Goal: Information Seeking & Learning: Find contact information

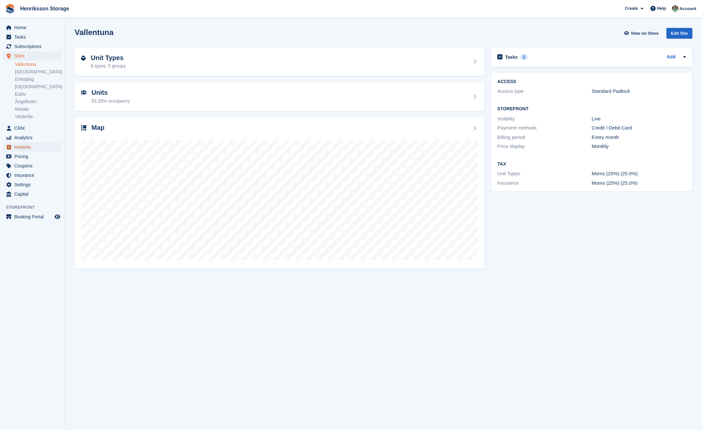
click at [25, 144] on span "Invoices" at bounding box center [33, 146] width 39 height 9
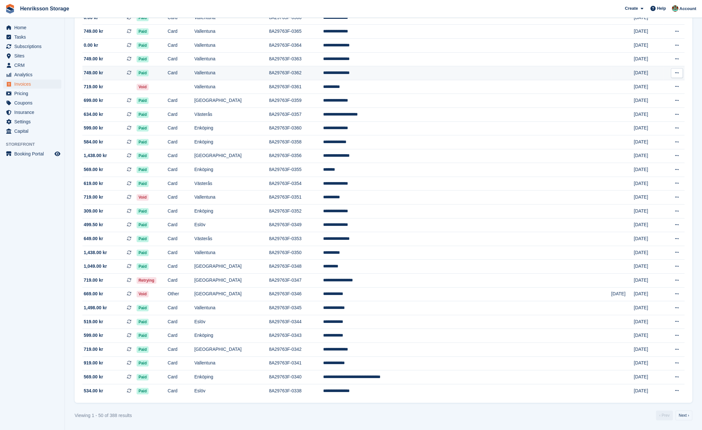
scroll to position [404, 0]
click at [194, 284] on td "Card" at bounding box center [181, 281] width 27 height 14
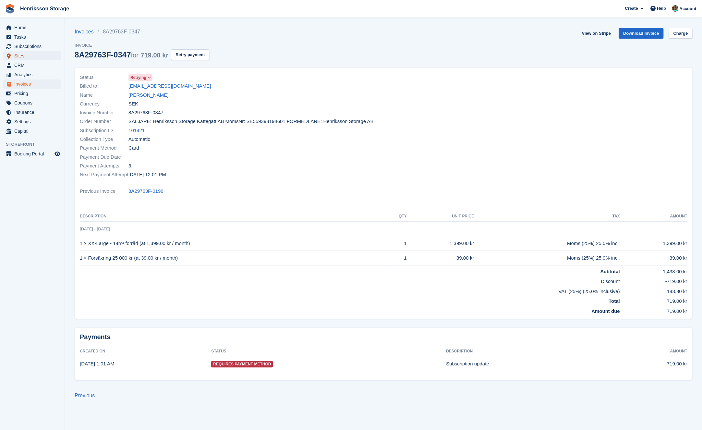
click at [38, 57] on span "Sites" at bounding box center [33, 55] width 39 height 9
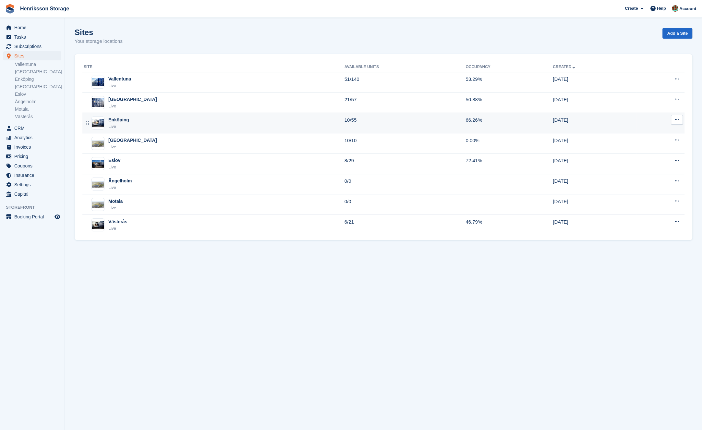
click at [176, 120] on div "Enköping Live" at bounding box center [214, 123] width 261 height 13
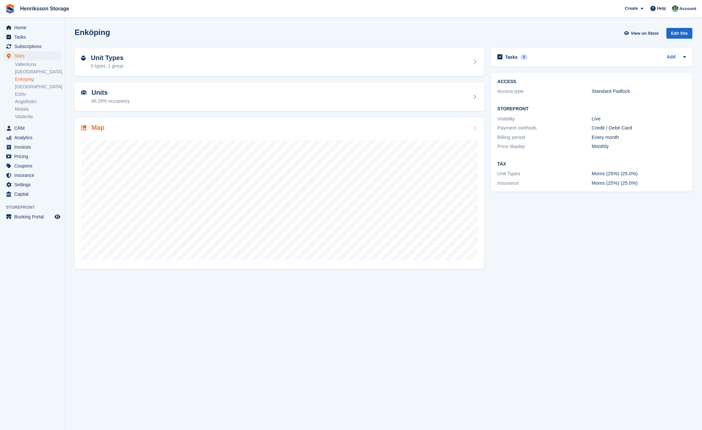
click at [209, 128] on div "Map" at bounding box center [279, 128] width 397 height 9
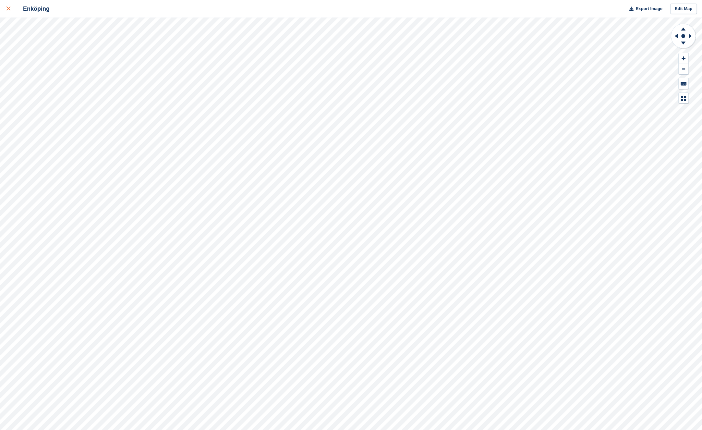
click at [12, 13] on link at bounding box center [8, 9] width 17 height 18
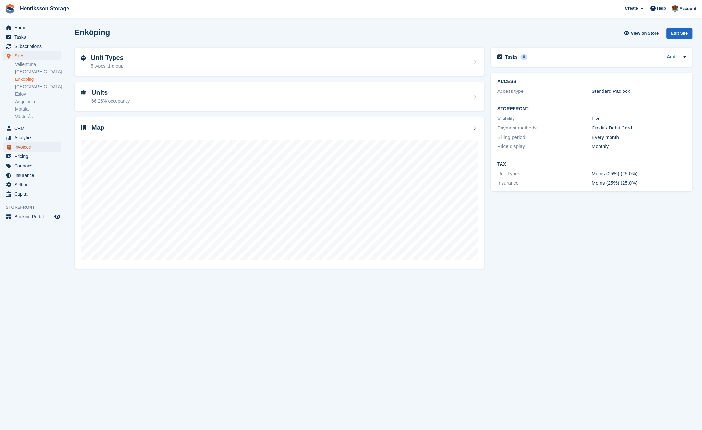
click at [32, 150] on span "Invoices" at bounding box center [33, 146] width 39 height 9
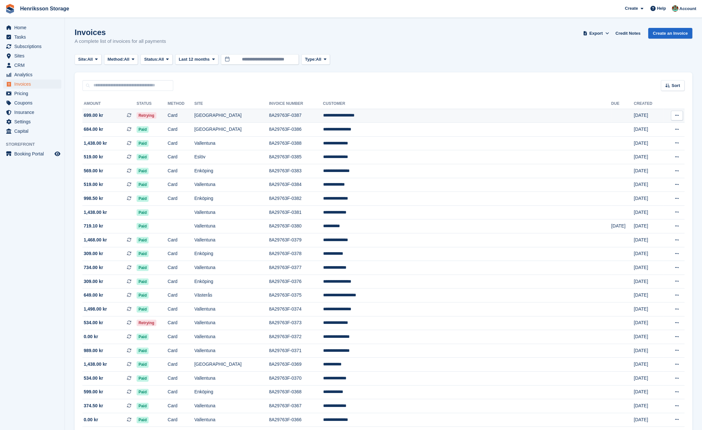
click at [194, 117] on td "Card" at bounding box center [181, 116] width 27 height 14
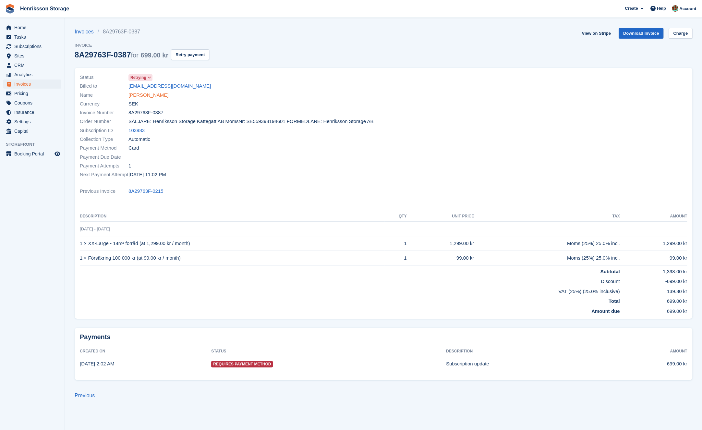
click at [154, 95] on link "[PERSON_NAME]" at bounding box center [149, 95] width 40 height 7
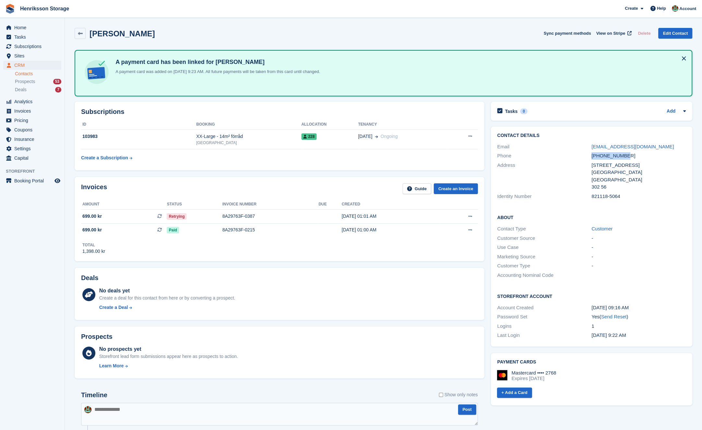
drag, startPoint x: 631, startPoint y: 157, endPoint x: 587, endPoint y: 157, distance: 43.8
click at [587, 157] on div "Phone +46705885015" at bounding box center [592, 155] width 189 height 9
copy div "+46705885015"
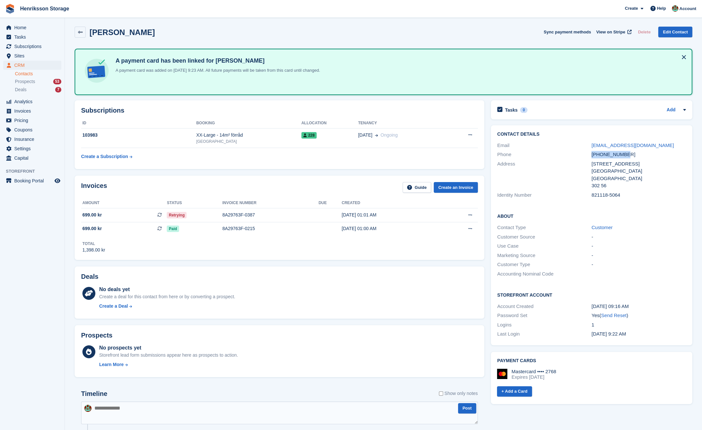
scroll to position [2, 0]
click at [198, 219] on td "Retrying" at bounding box center [195, 215] width 56 height 14
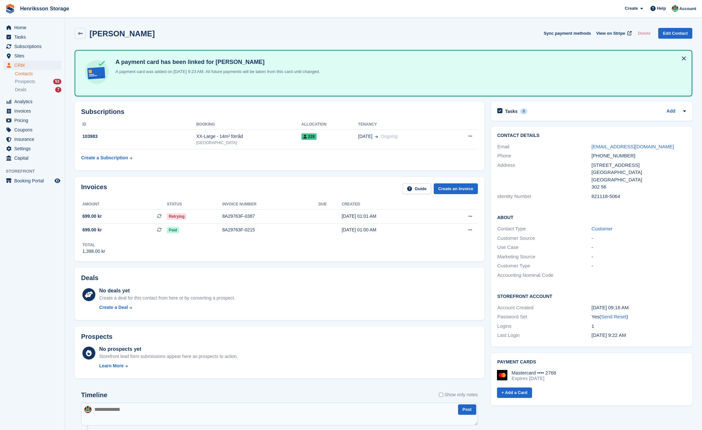
scroll to position [2, 0]
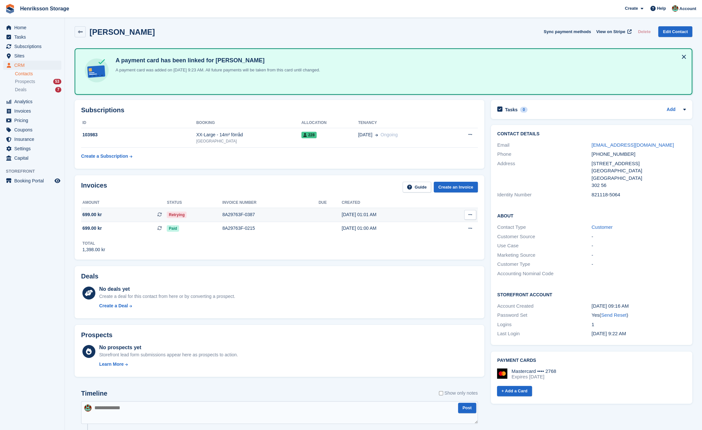
click at [291, 218] on td "8A29763F-0387" at bounding box center [270, 215] width 96 height 14
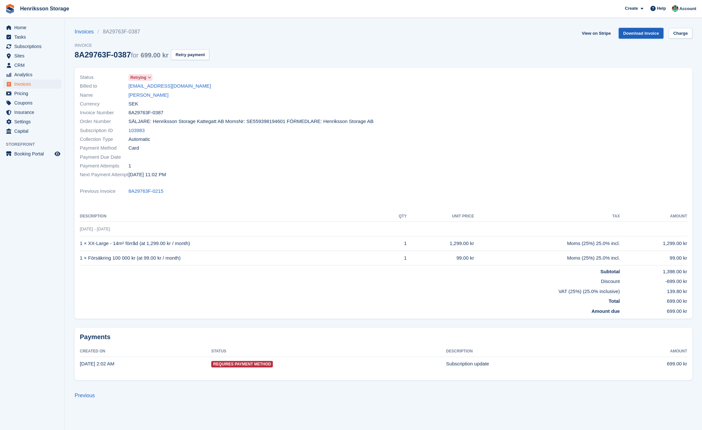
click at [631, 33] on link "Download Invoice" at bounding box center [641, 33] width 45 height 11
click at [203, 54] on button "Retry payment" at bounding box center [190, 54] width 38 height 11
click at [26, 81] on span "Invoices" at bounding box center [33, 84] width 39 height 9
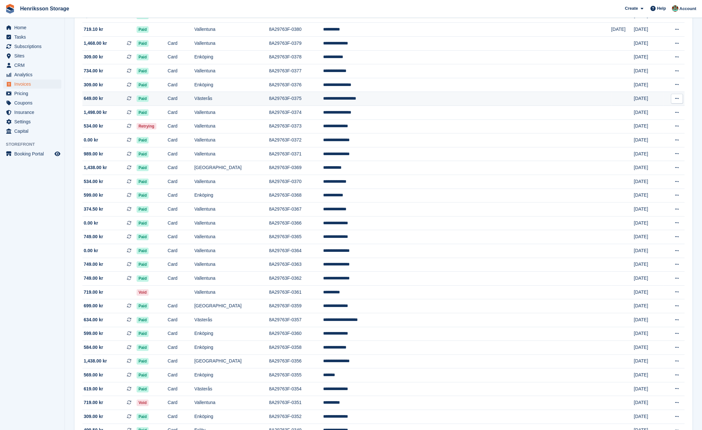
scroll to position [10, 0]
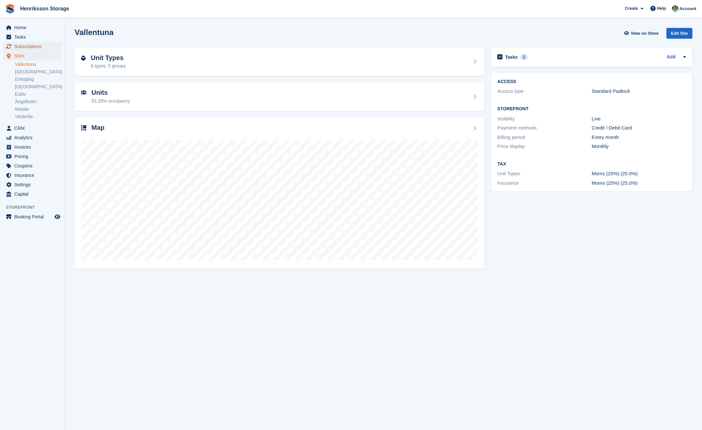
click at [37, 45] on span "Subscriptions" at bounding box center [33, 46] width 39 height 9
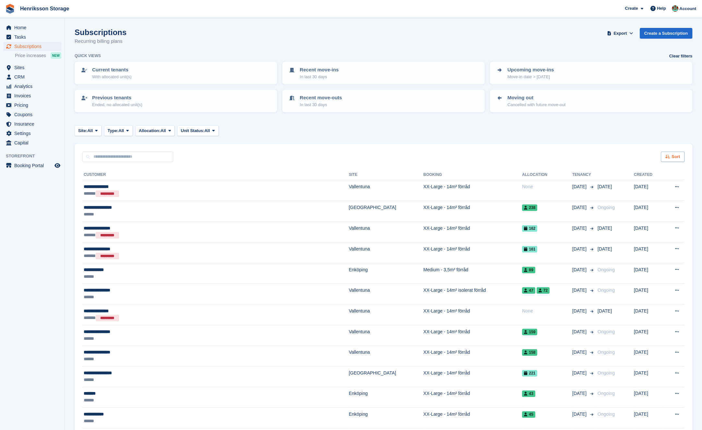
click at [678, 157] on div "Sort" at bounding box center [673, 157] width 24 height 11
click at [654, 198] on span "Move in date" at bounding box center [646, 197] width 26 height 5
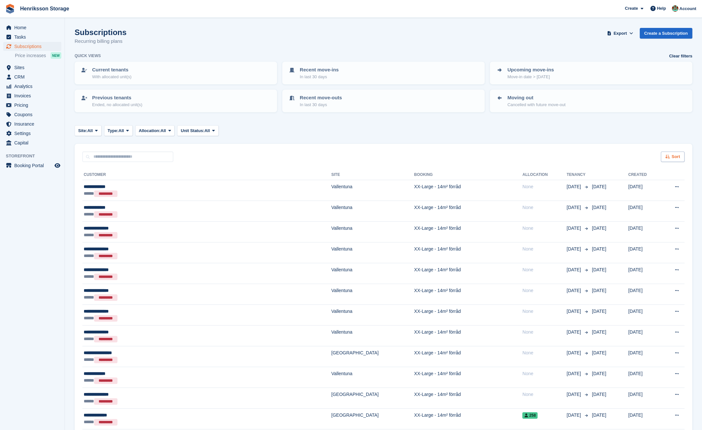
click at [672, 154] on span "Sort" at bounding box center [676, 157] width 8 height 6
click at [662, 232] on span "Move in (newest first)" at bounding box center [655, 232] width 46 height 5
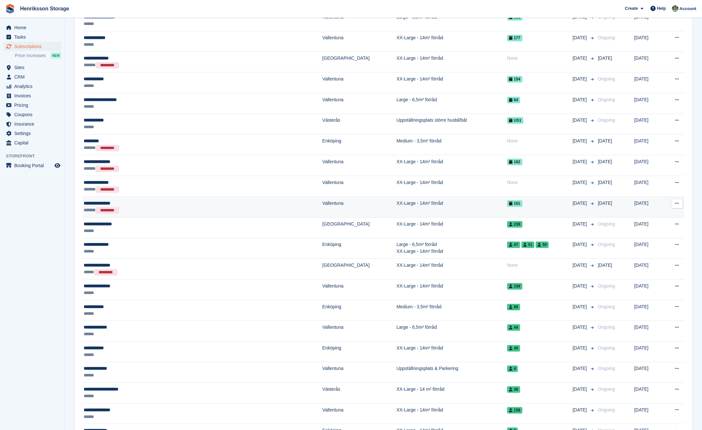
scroll to position [625, 0]
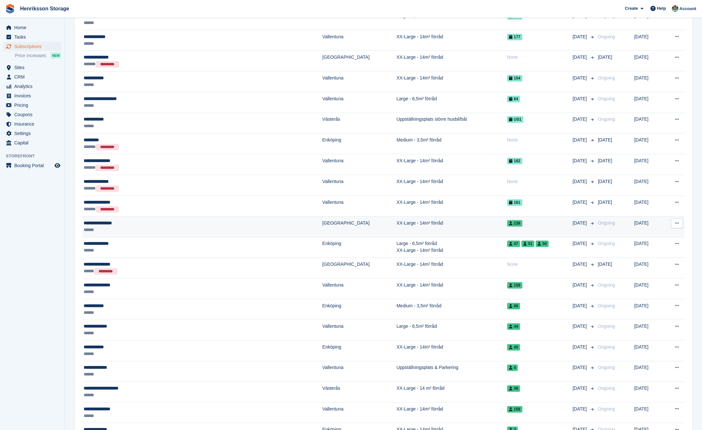
click at [516, 227] on td "238" at bounding box center [540, 226] width 66 height 21
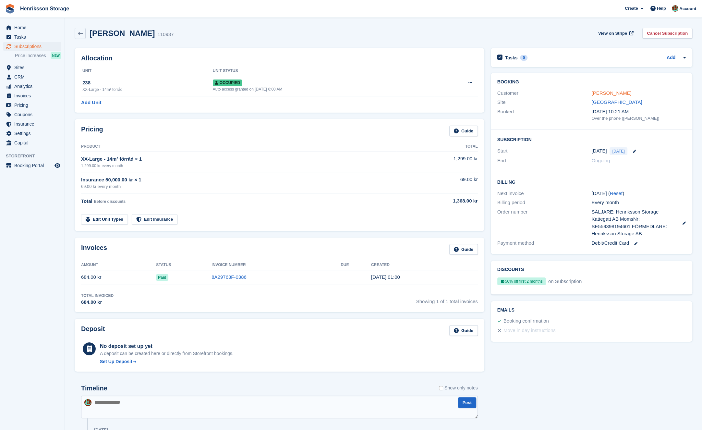
click at [599, 92] on link "Mohammad Husseini" at bounding box center [612, 93] width 40 height 6
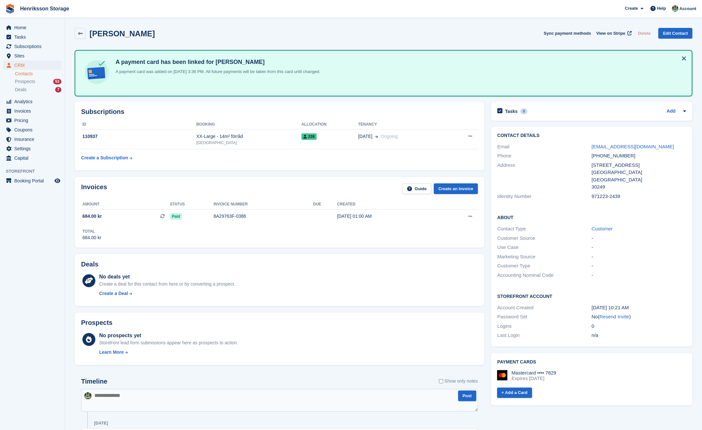
click at [612, 154] on div "+46729615177" at bounding box center [639, 155] width 94 height 7
copy div "+46729615177"
click at [29, 52] on span "Sites" at bounding box center [33, 55] width 39 height 9
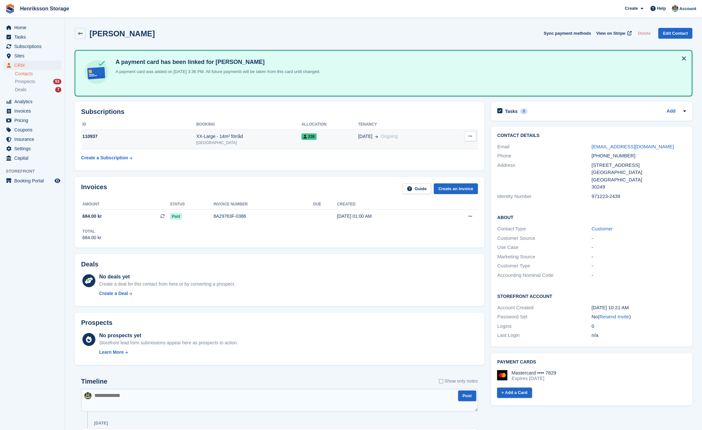
click at [283, 141] on div "[GEOGRAPHIC_DATA]" at bounding box center [248, 143] width 105 height 6
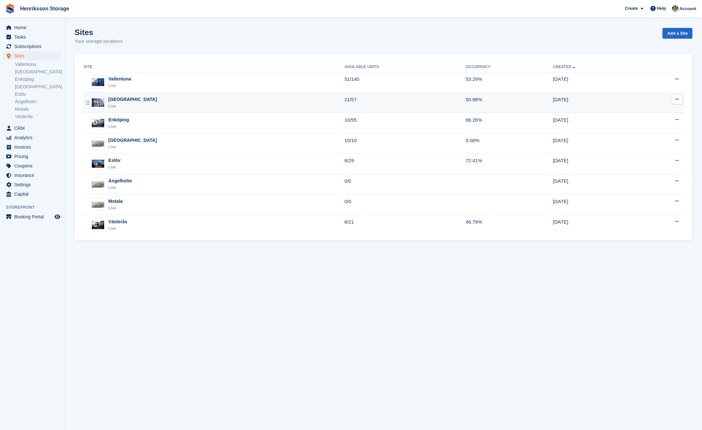
click at [140, 96] on div "Halmstad Live" at bounding box center [214, 102] width 261 height 13
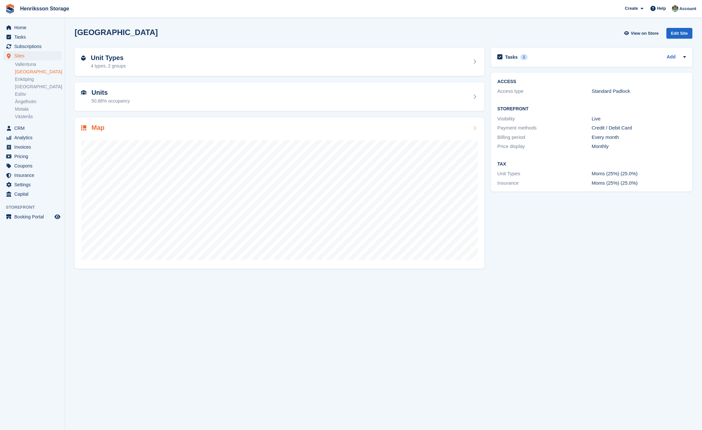
click at [171, 118] on div "Map" at bounding box center [280, 192] width 410 height 151
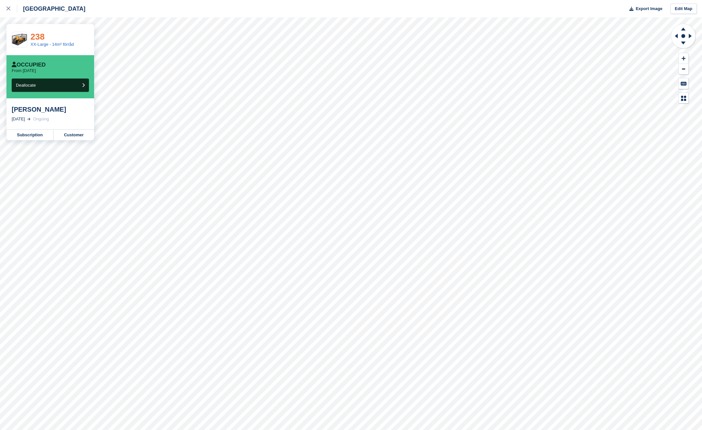
click at [44, 34] on link "238" at bounding box center [38, 37] width 14 height 10
click at [8, 9] on icon at bounding box center [8, 8] width 4 height 4
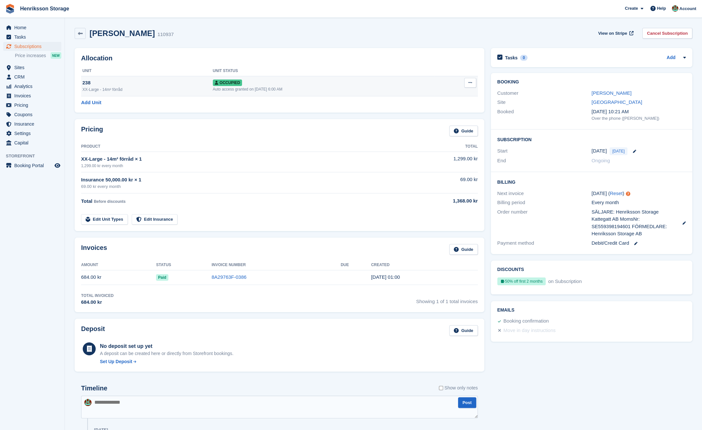
click at [165, 83] on div "238" at bounding box center [147, 82] width 130 height 7
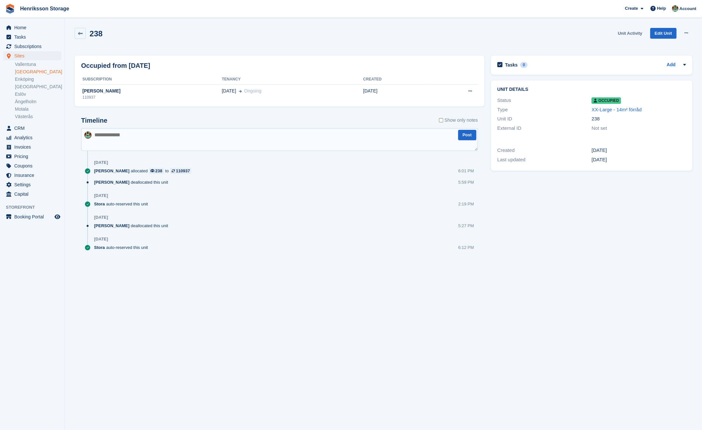
click at [630, 33] on link "Unit Activity" at bounding box center [630, 33] width 30 height 11
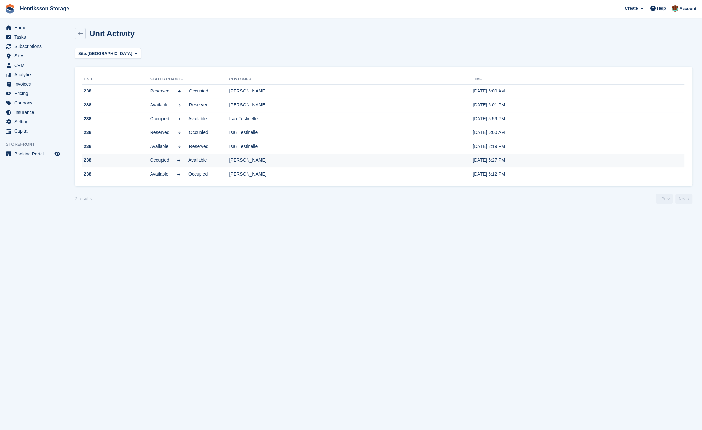
click at [273, 161] on td "[PERSON_NAME]" at bounding box center [351, 161] width 244 height 14
click at [235, 159] on td "[PERSON_NAME]" at bounding box center [351, 161] width 244 height 14
drag, startPoint x: 227, startPoint y: 160, endPoint x: 253, endPoint y: 160, distance: 26.6
click at [253, 160] on td "[PERSON_NAME]" at bounding box center [351, 161] width 244 height 14
copy td "[PERSON_NAME]"
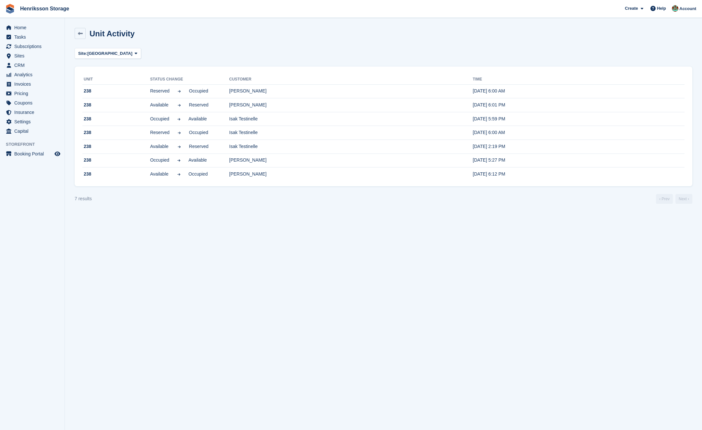
click at [200, 219] on section "Unit Activity Site: Halmstad All Vallentuna Halmstad Enköping Kristianstad Eslö…" at bounding box center [383, 215] width 637 height 430
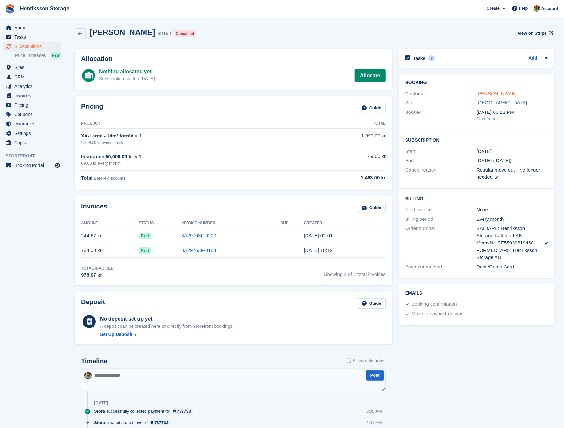
click at [483, 91] on link "[PERSON_NAME]" at bounding box center [496, 94] width 40 height 6
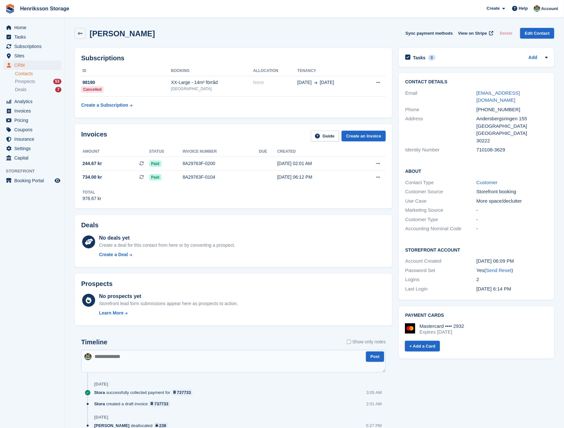
click at [497, 106] on div "[PHONE_NUMBER]" at bounding box center [511, 109] width 71 height 7
copy div "[PHONE_NUMBER]"
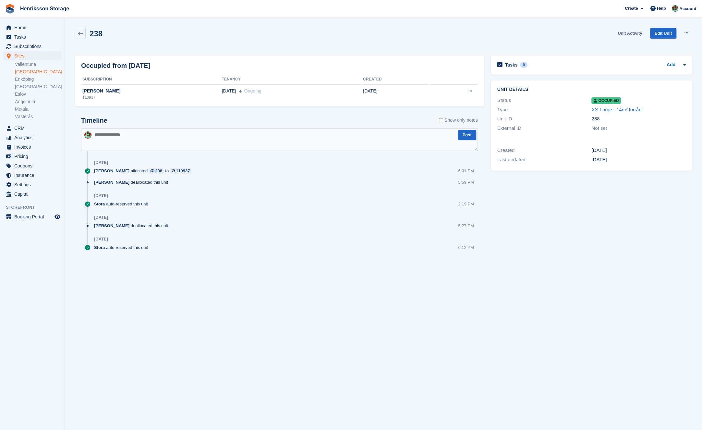
click at [628, 36] on link "Unit Activity" at bounding box center [630, 33] width 30 height 11
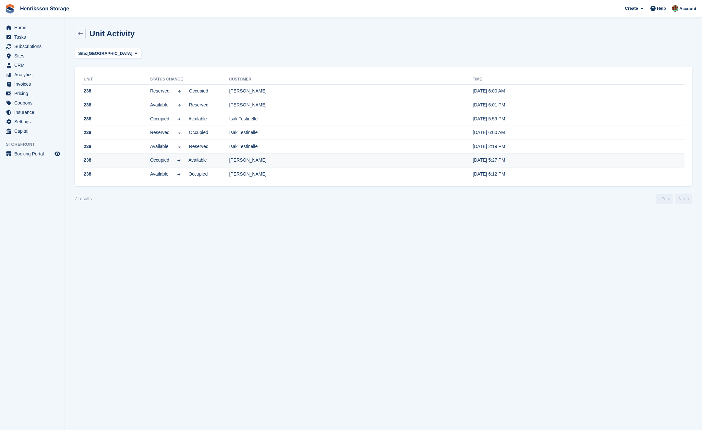
click at [266, 157] on td "[PERSON_NAME]" at bounding box center [351, 161] width 244 height 14
click at [249, 163] on td "[PERSON_NAME]" at bounding box center [351, 161] width 244 height 14
click at [233, 160] on td "[PERSON_NAME]" at bounding box center [351, 161] width 244 height 14
click at [230, 174] on td "[PERSON_NAME]" at bounding box center [351, 174] width 244 height 14
click at [152, 173] on span "Available" at bounding box center [159, 174] width 19 height 7
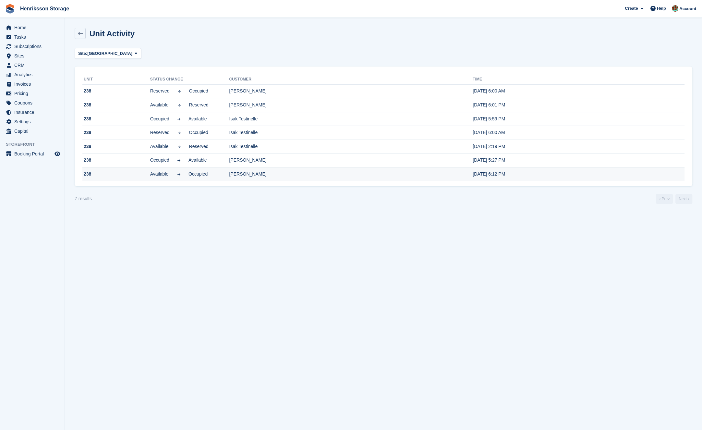
drag, startPoint x: 257, startPoint y: 172, endPoint x: 225, endPoint y: 171, distance: 32.1
click at [225, 171] on tr "238 Available Occupied Zakia Gibrel 26 Jul, 6:12 PM" at bounding box center [383, 174] width 602 height 14
copy tr "[PERSON_NAME]"
click at [28, 65] on span "CRM" at bounding box center [33, 65] width 39 height 9
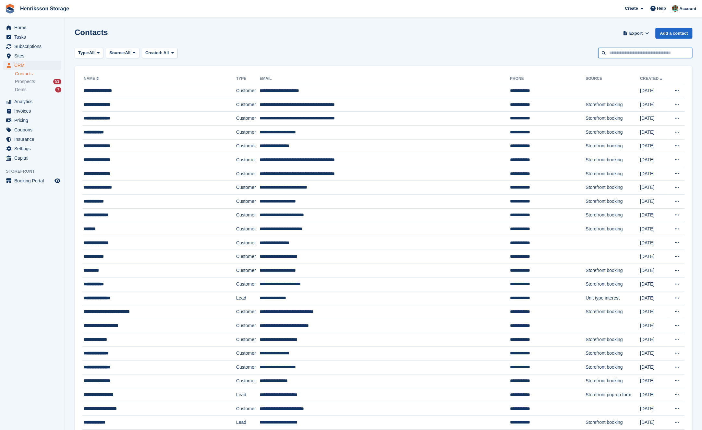
click at [622, 51] on input "text" at bounding box center [646, 53] width 94 height 11
paste input "**********"
type input "**********"
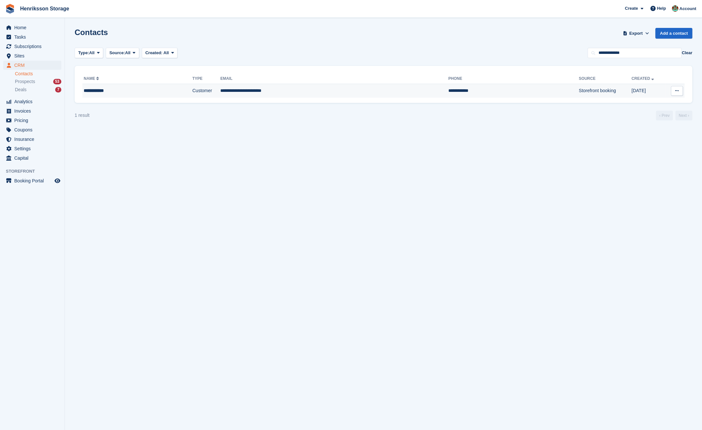
click at [286, 93] on td "**********" at bounding box center [334, 91] width 228 height 14
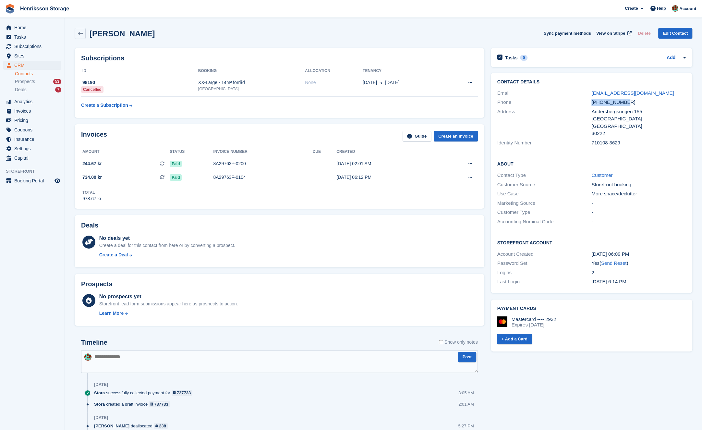
drag, startPoint x: 631, startPoint y: 101, endPoint x: 585, endPoint y: 104, distance: 45.8
click at [586, 103] on div "Phone +46732313308" at bounding box center [592, 102] width 189 height 9
copy div "+46732313308"
click at [32, 48] on span "Subscriptions" at bounding box center [33, 46] width 39 height 9
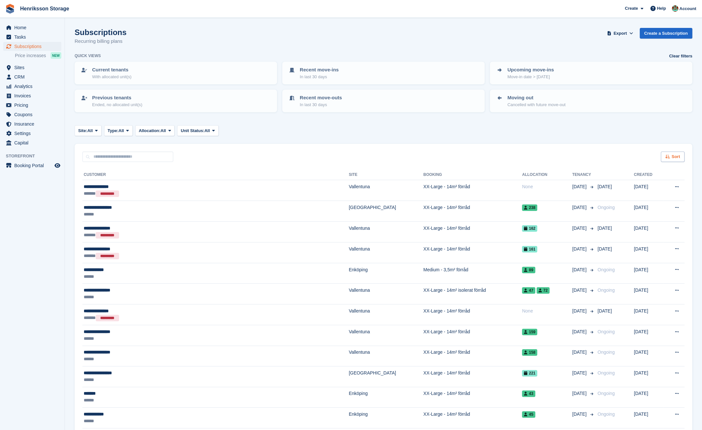
click at [679, 154] on span "Sort" at bounding box center [676, 157] width 8 height 6
click at [652, 198] on span "Move in date" at bounding box center [646, 197] width 26 height 5
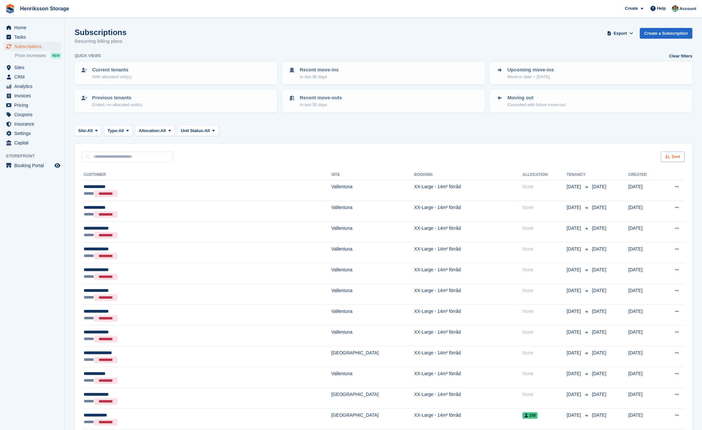
click at [674, 155] on span "Sort" at bounding box center [676, 157] width 8 height 6
click at [656, 231] on span "Move in (newest first)" at bounding box center [655, 232] width 46 height 5
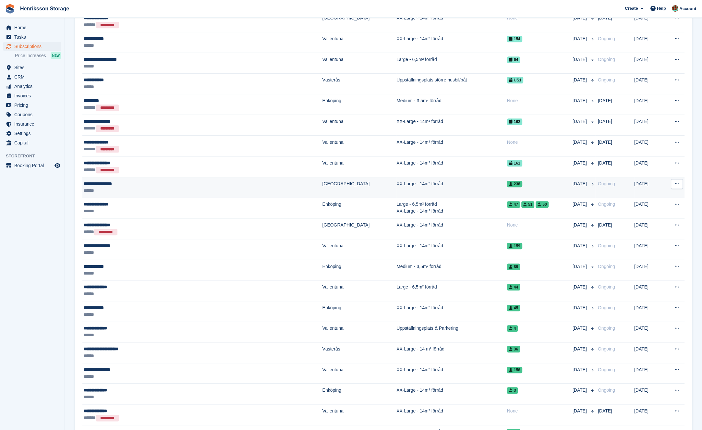
scroll to position [665, 0]
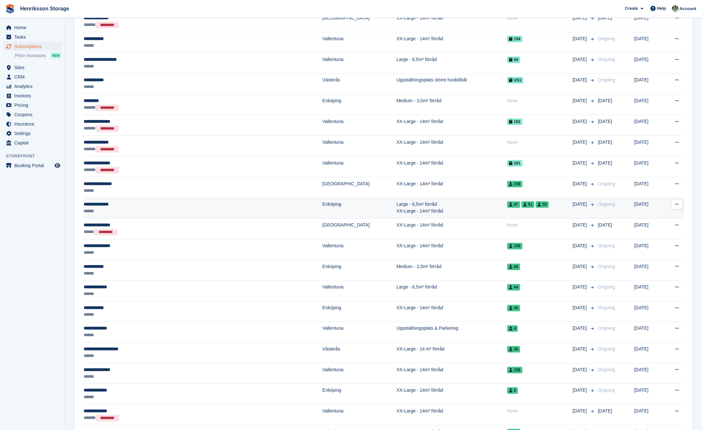
click at [407, 202] on td "Large - 6,5m² förråd XX-Large - 14m² förråd" at bounding box center [452, 208] width 111 height 21
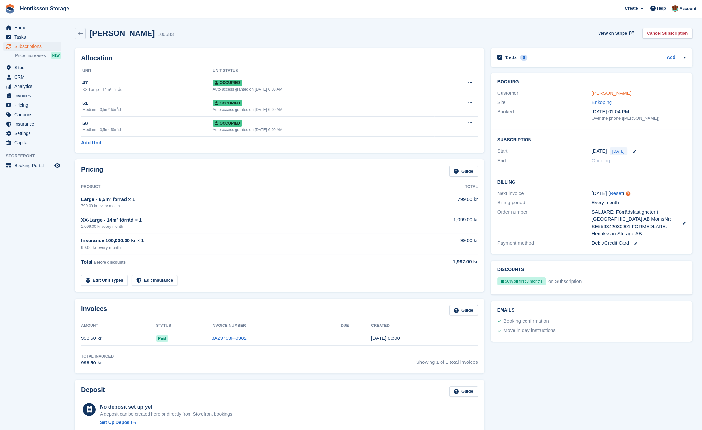
click at [618, 92] on link "Jullianne Tovås" at bounding box center [612, 93] width 40 height 6
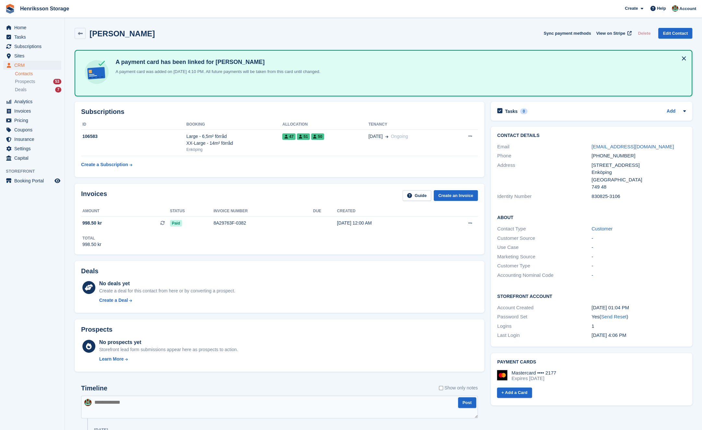
click at [614, 154] on div "+46738760706" at bounding box center [639, 155] width 94 height 7
copy div "+46738760706"
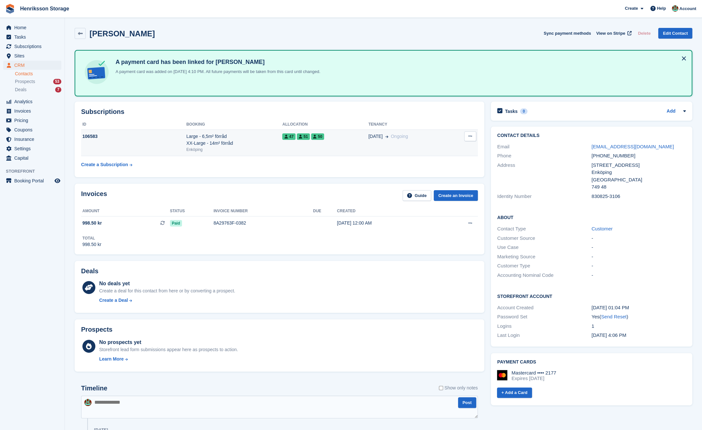
click at [257, 133] on div "Large - 6,5m² förråd XX-Large - 14m² förråd" at bounding box center [234, 140] width 96 height 14
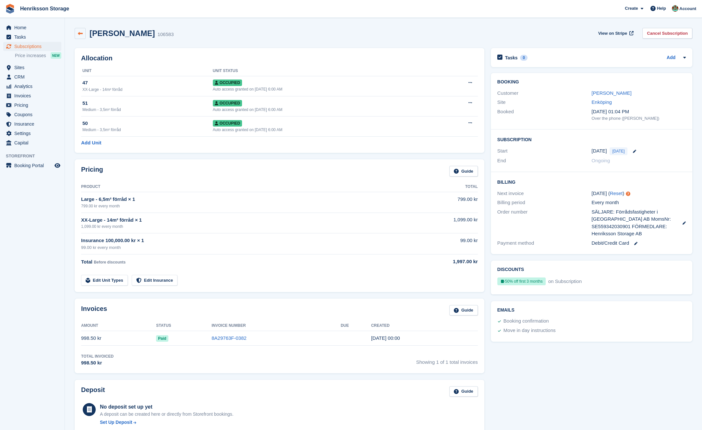
click at [82, 35] on link at bounding box center [80, 33] width 11 height 11
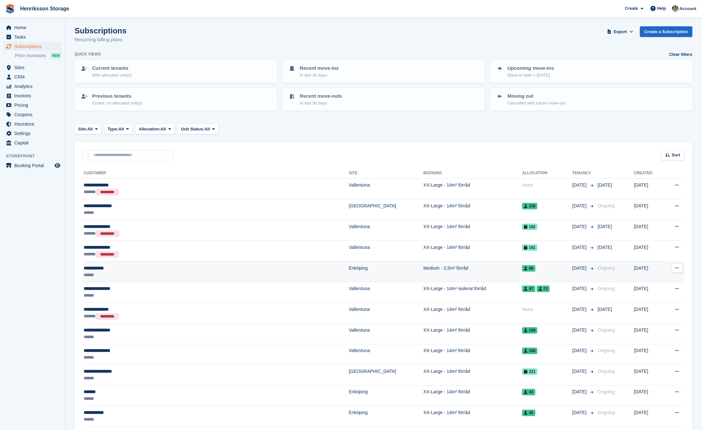
scroll to position [3, 0]
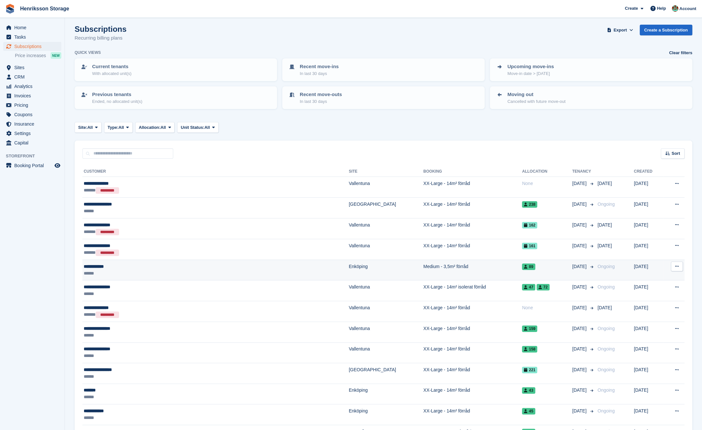
click at [197, 267] on div "**********" at bounding box center [168, 266] width 168 height 7
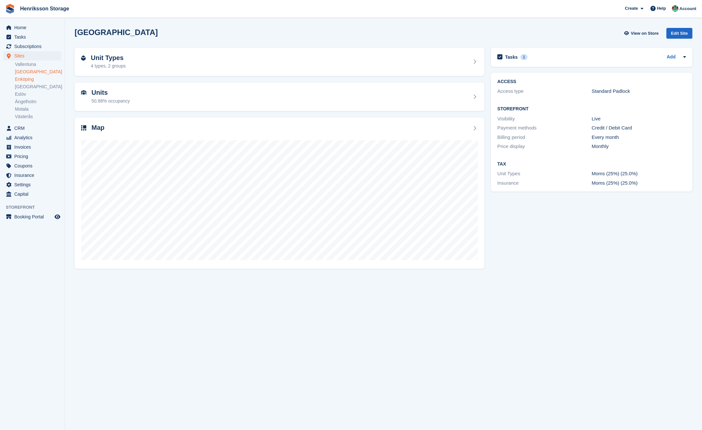
click at [28, 78] on link "Enköping" at bounding box center [38, 79] width 46 height 6
click at [363, 127] on div "Map" at bounding box center [279, 128] width 397 height 9
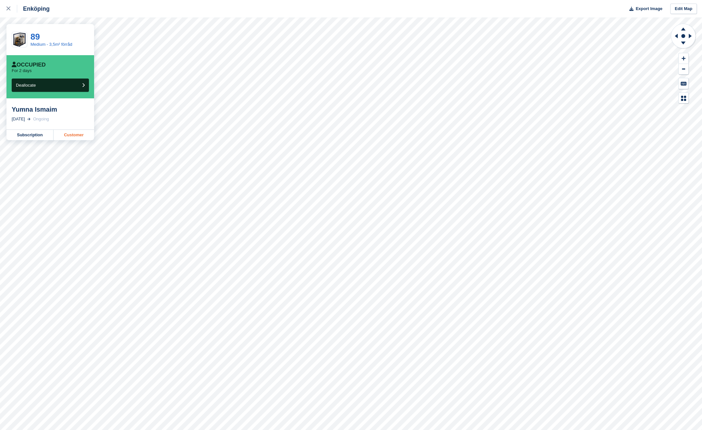
click at [75, 134] on link "Customer" at bounding box center [74, 135] width 41 height 10
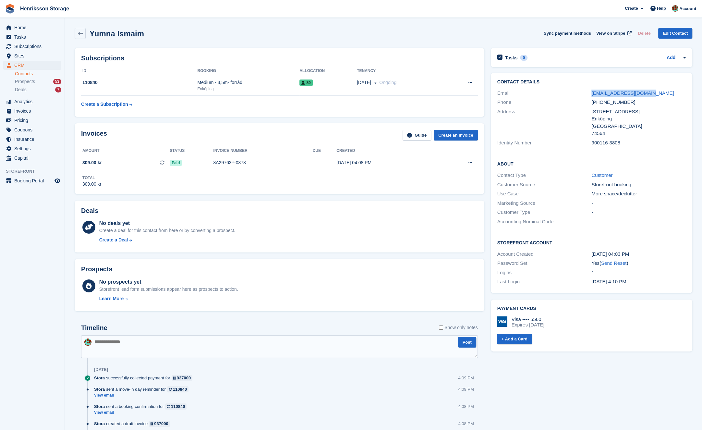
drag, startPoint x: 652, startPoint y: 94, endPoint x: 582, endPoint y: 94, distance: 69.8
click at [582, 94] on div "Email alhanen_90@hotmail.com" at bounding box center [592, 93] width 189 height 9
copy div "[EMAIL_ADDRESS][DOMAIN_NAME]"
click at [671, 101] on div "[PHONE_NUMBER]" at bounding box center [639, 102] width 94 height 7
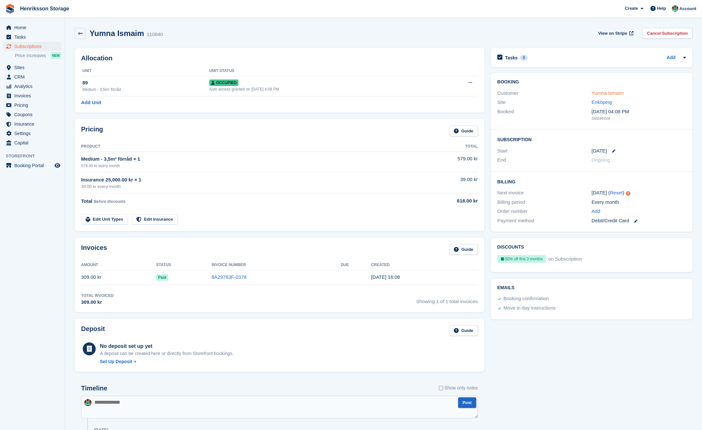
click at [602, 93] on link "Yumna Ismaim" at bounding box center [608, 93] width 32 height 6
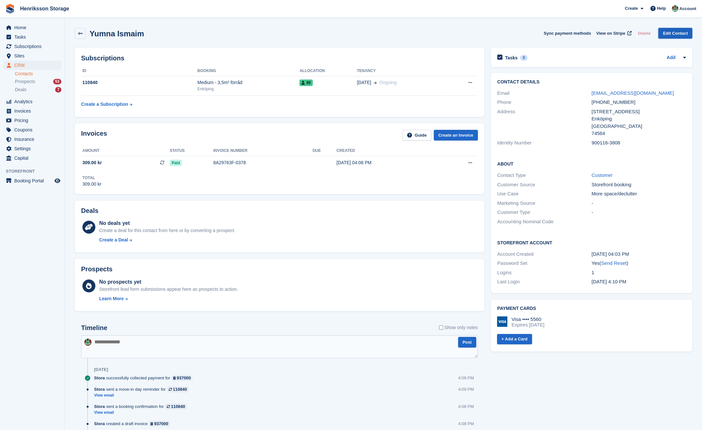
click at [661, 34] on link "Edit Contact" at bounding box center [676, 33] width 34 height 11
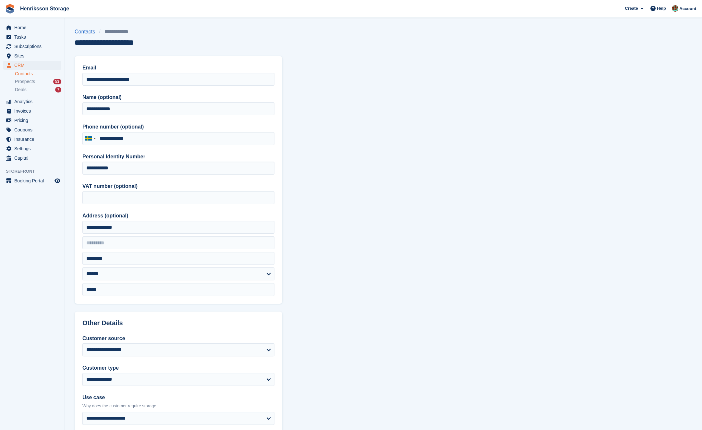
type input "**********"
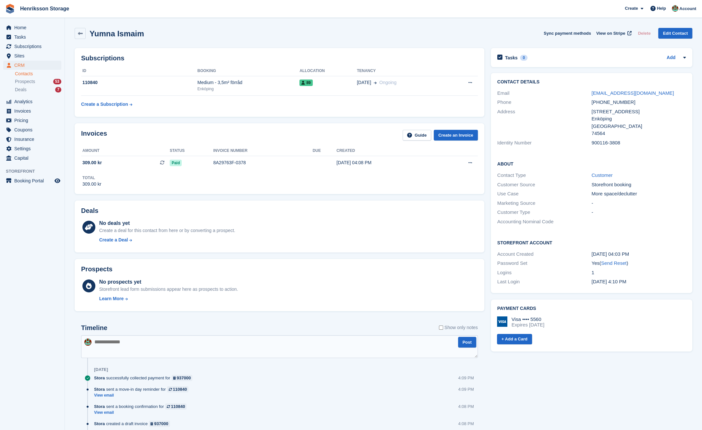
click at [595, 143] on div "900116-3808" at bounding box center [639, 142] width 94 height 7
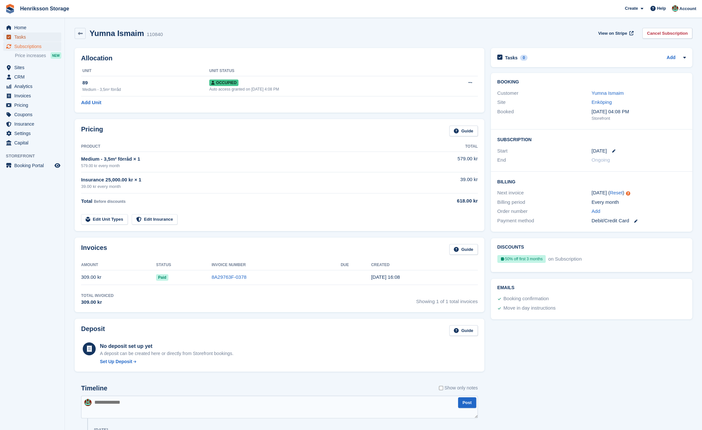
click at [33, 41] on span "Tasks" at bounding box center [33, 36] width 39 height 9
click at [34, 47] on span "Subscriptions" at bounding box center [33, 46] width 39 height 9
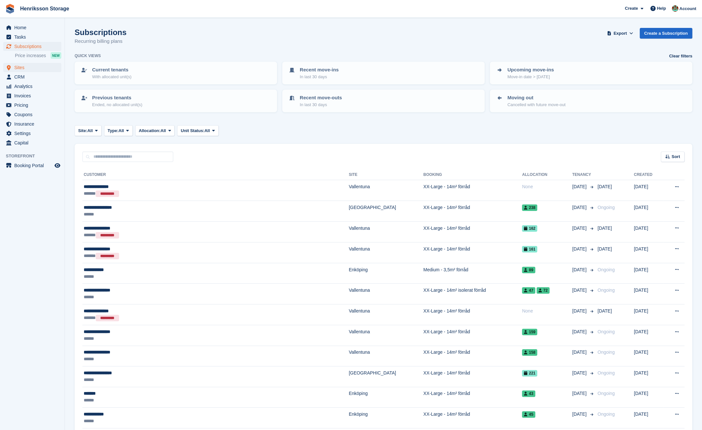
click at [32, 66] on span "Sites" at bounding box center [33, 67] width 39 height 9
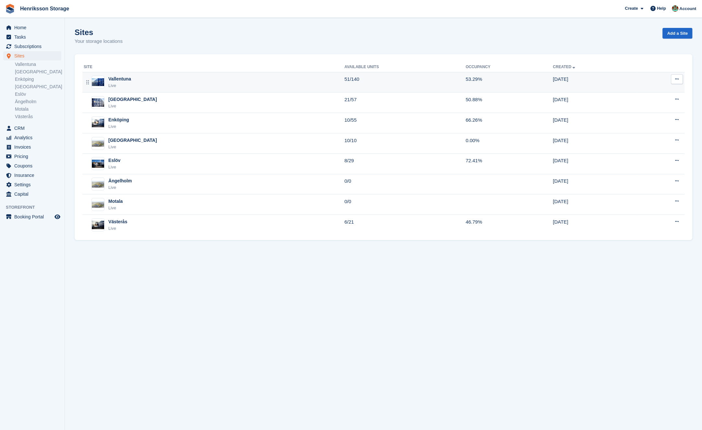
click at [204, 78] on div "Vallentuna Live" at bounding box center [214, 82] width 261 height 13
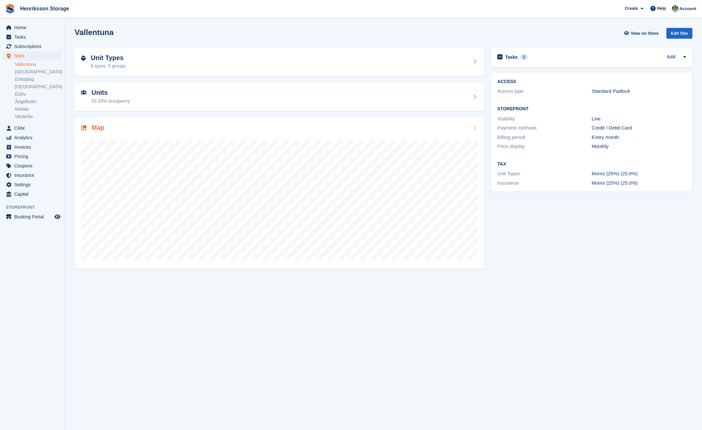
click at [187, 128] on div "Map" at bounding box center [279, 128] width 397 height 9
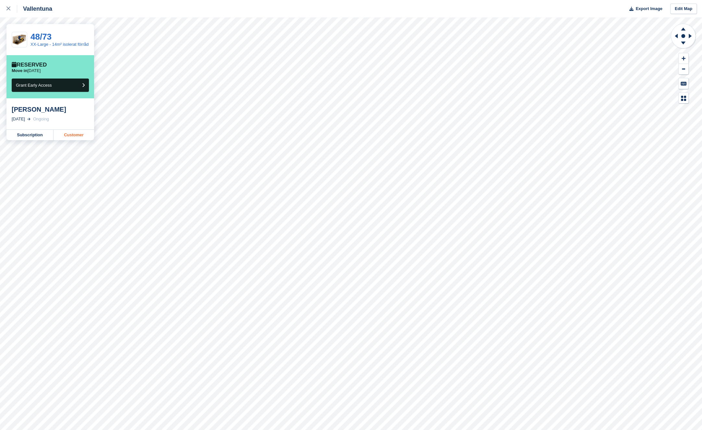
click at [83, 139] on link "Customer" at bounding box center [74, 135] width 41 height 10
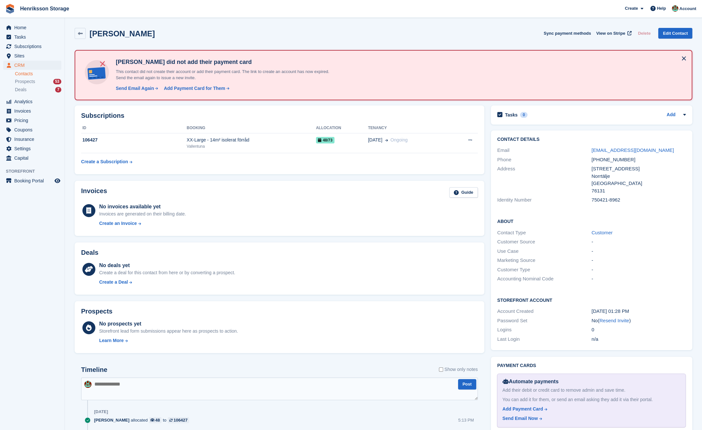
click at [606, 157] on div "+46720124425" at bounding box center [639, 159] width 94 height 7
copy div "+46720124425"
drag, startPoint x: 657, startPoint y: 149, endPoint x: 589, endPoint y: 149, distance: 67.8
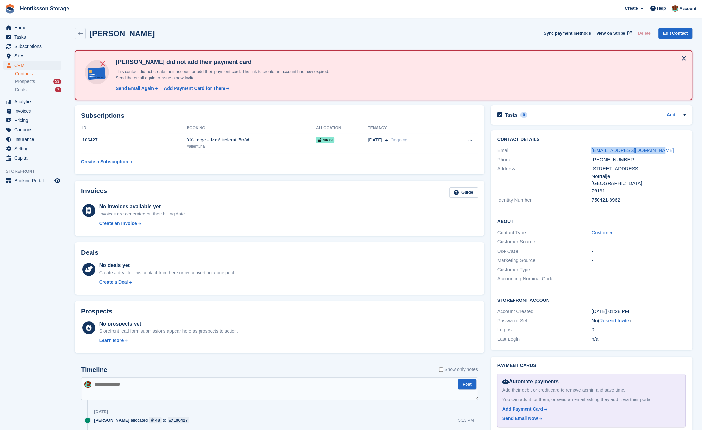
click at [589, 149] on div "Email helena.pantzare@gmail.com" at bounding box center [592, 150] width 189 height 9
copy div "helena.pantzare@gmail.com"
click at [29, 58] on span "Sites" at bounding box center [33, 55] width 39 height 9
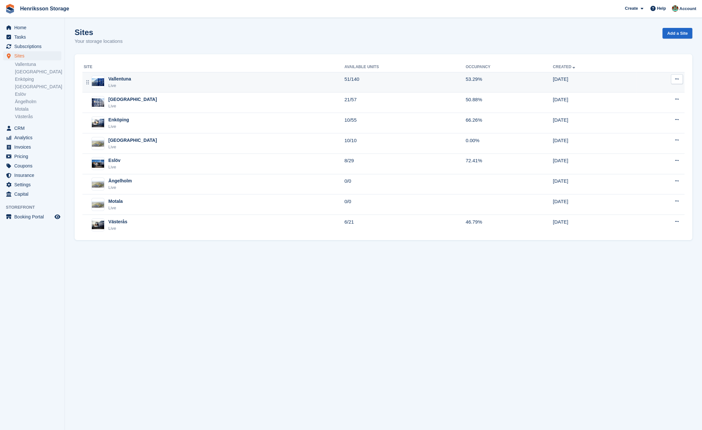
click at [153, 84] on div "Vallentuna Live" at bounding box center [214, 82] width 261 height 13
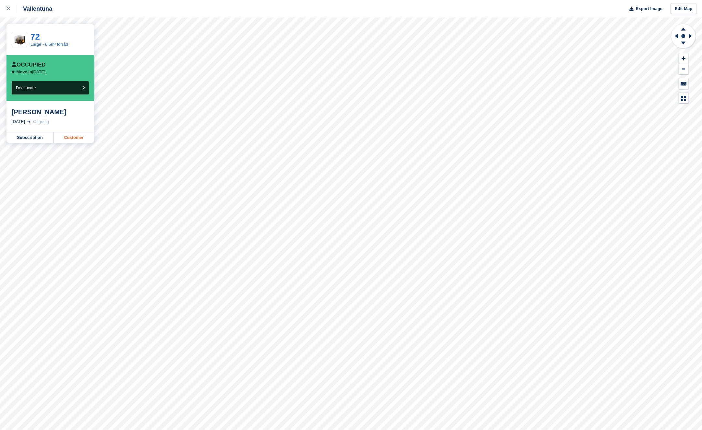
click at [85, 137] on link "Customer" at bounding box center [74, 137] width 41 height 10
